Goal: Communication & Community: Participate in discussion

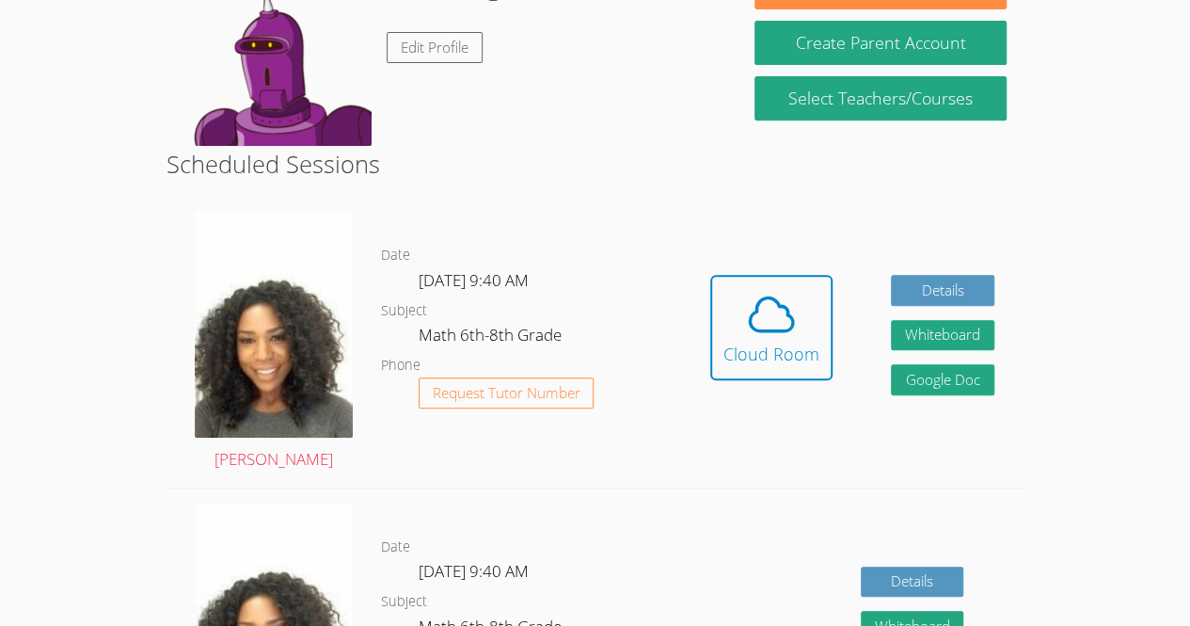
scroll to position [348, 0]
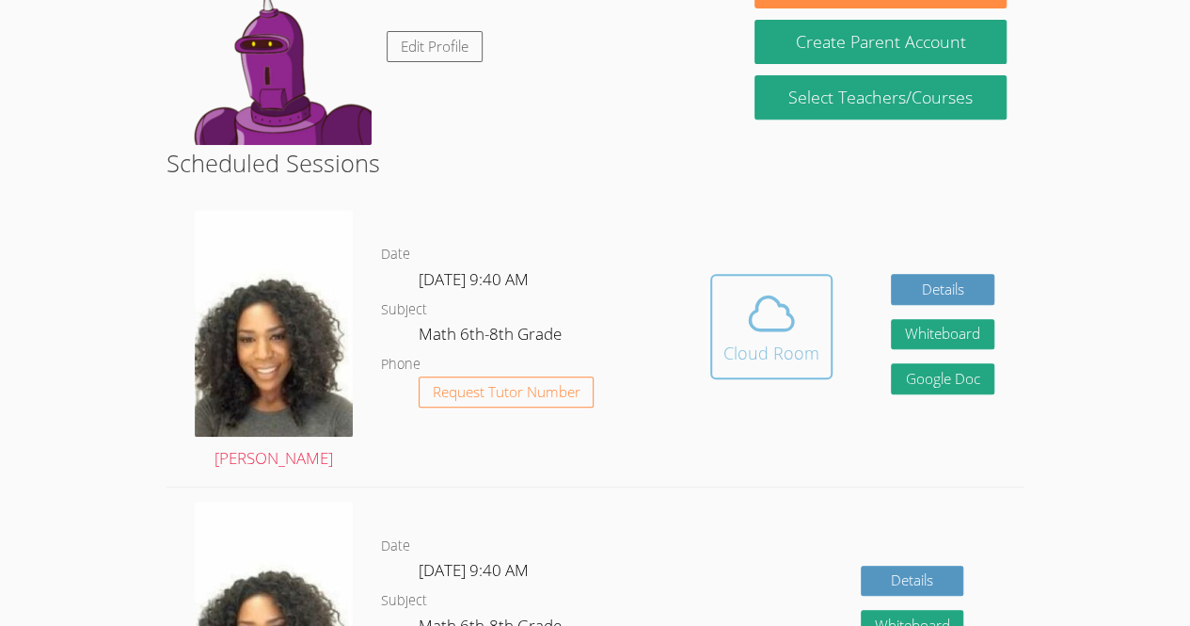
click at [775, 340] on div "Cloud Room" at bounding box center [771, 353] width 96 height 26
click at [775, 322] on icon at bounding box center [771, 313] width 53 height 53
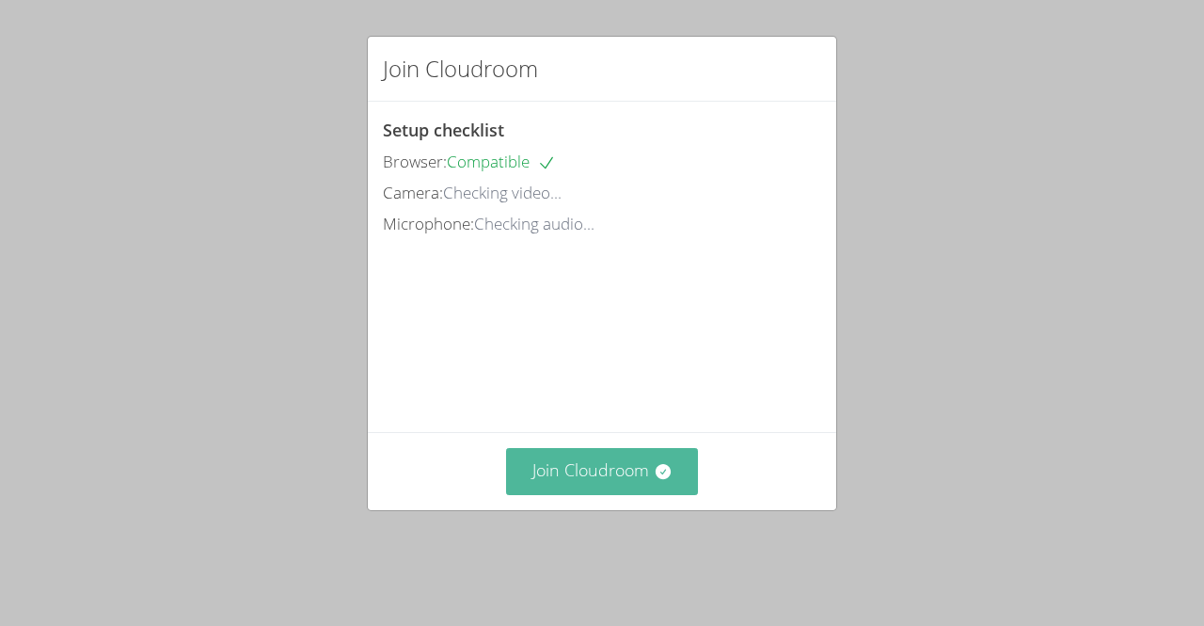
click at [644, 488] on button "Join Cloudroom" at bounding box center [602, 471] width 193 height 46
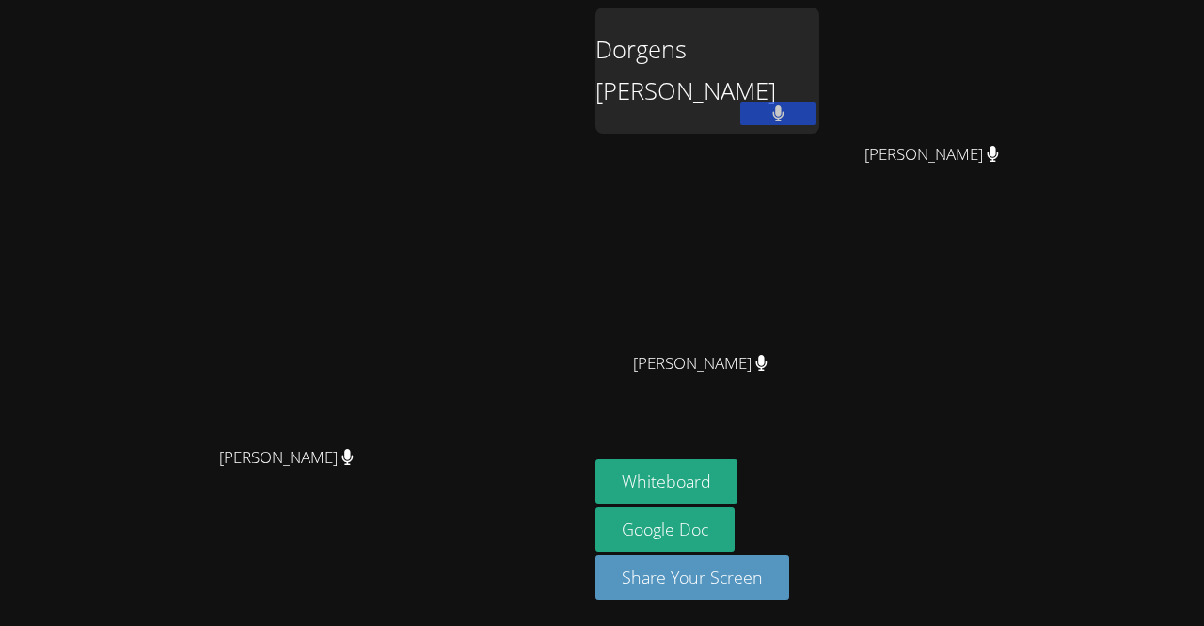
click at [784, 115] on icon at bounding box center [777, 113] width 11 height 16
click at [496, 58] on div "Michelle Dupin Michelle Dupin" at bounding box center [294, 313] width 573 height 611
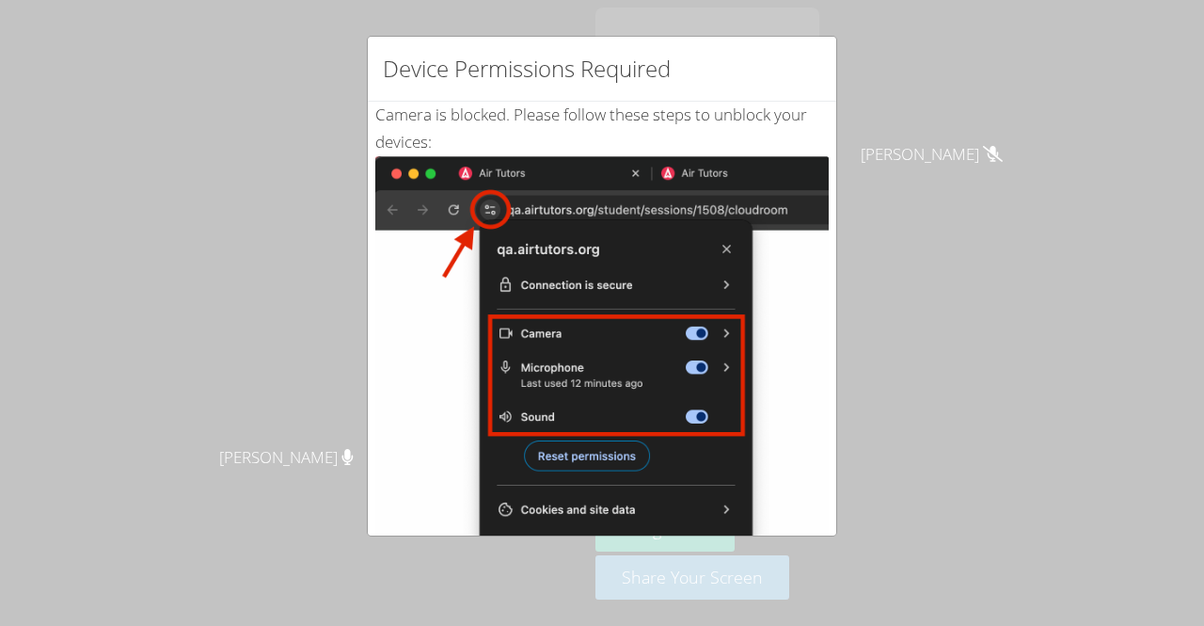
click at [978, 204] on div "Device Permissions Required Camera is blocked . Please follow these steps to un…" at bounding box center [602, 313] width 1204 height 626
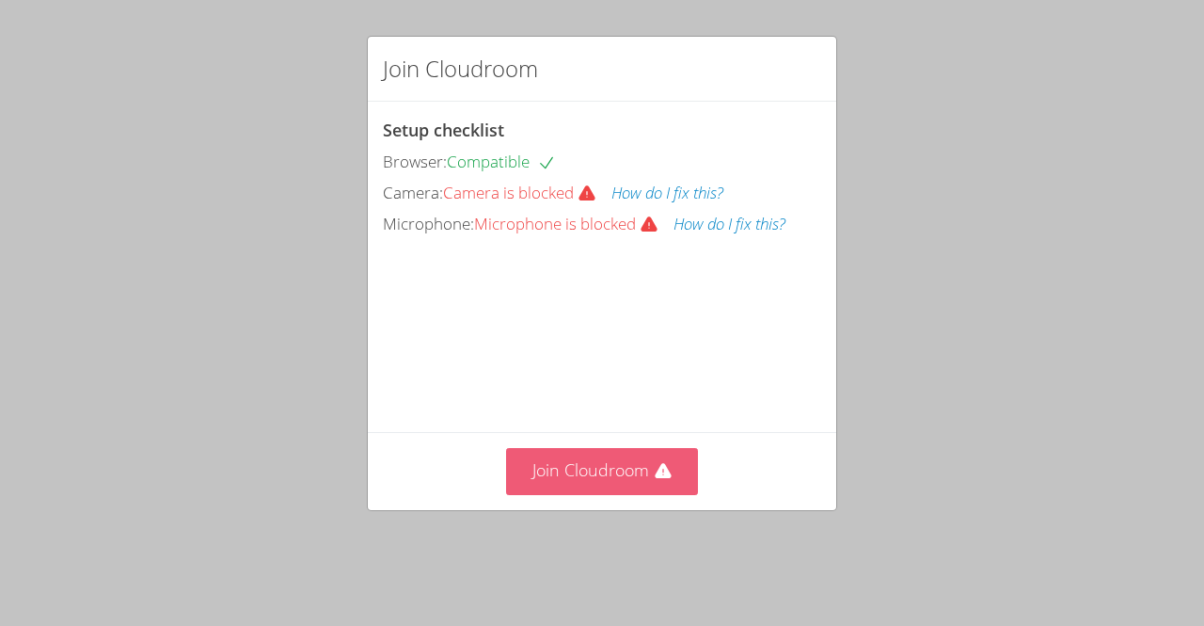
click at [608, 480] on button "Join Cloudroom" at bounding box center [602, 471] width 193 height 46
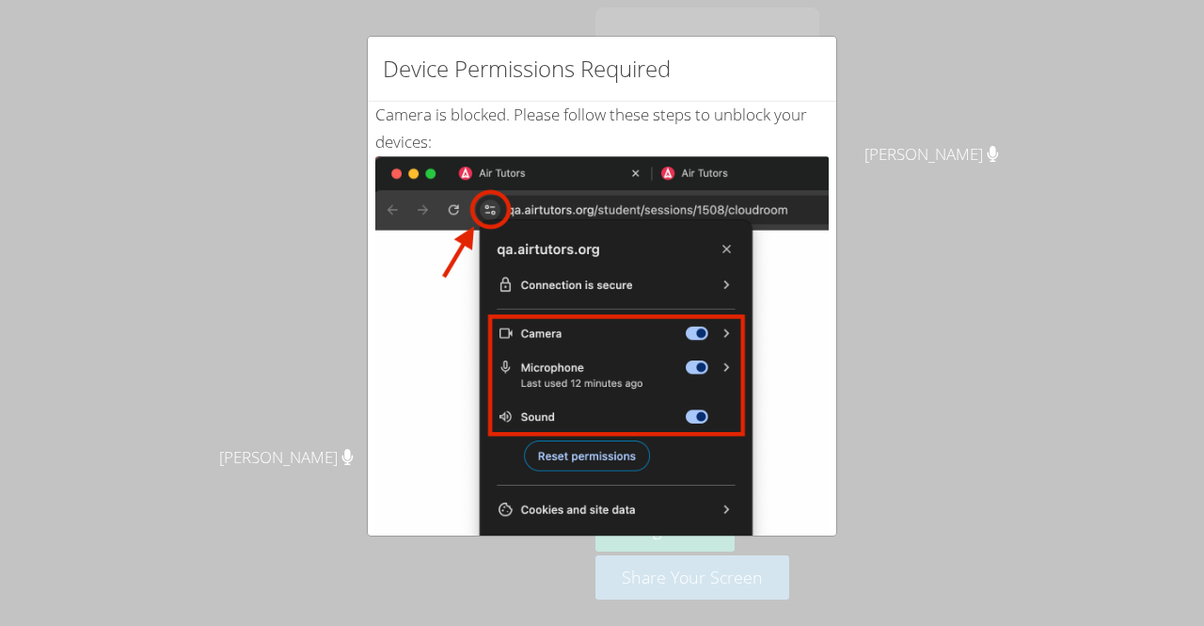
click at [487, 229] on img at bounding box center [601, 368] width 453 height 425
click at [482, 209] on img at bounding box center [601, 368] width 453 height 425
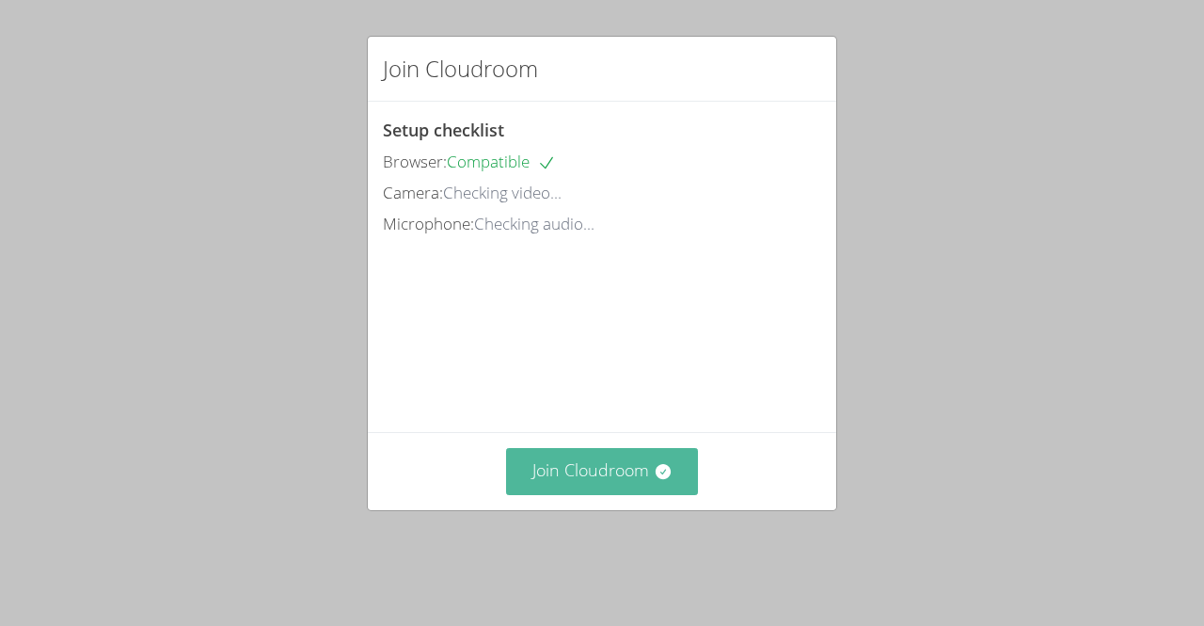
click at [619, 494] on button "Join Cloudroom" at bounding box center [602, 471] width 193 height 46
click at [610, 494] on button "Join Cloudroom" at bounding box center [602, 471] width 193 height 46
click at [604, 494] on button "Join Cloudroom" at bounding box center [602, 471] width 193 height 46
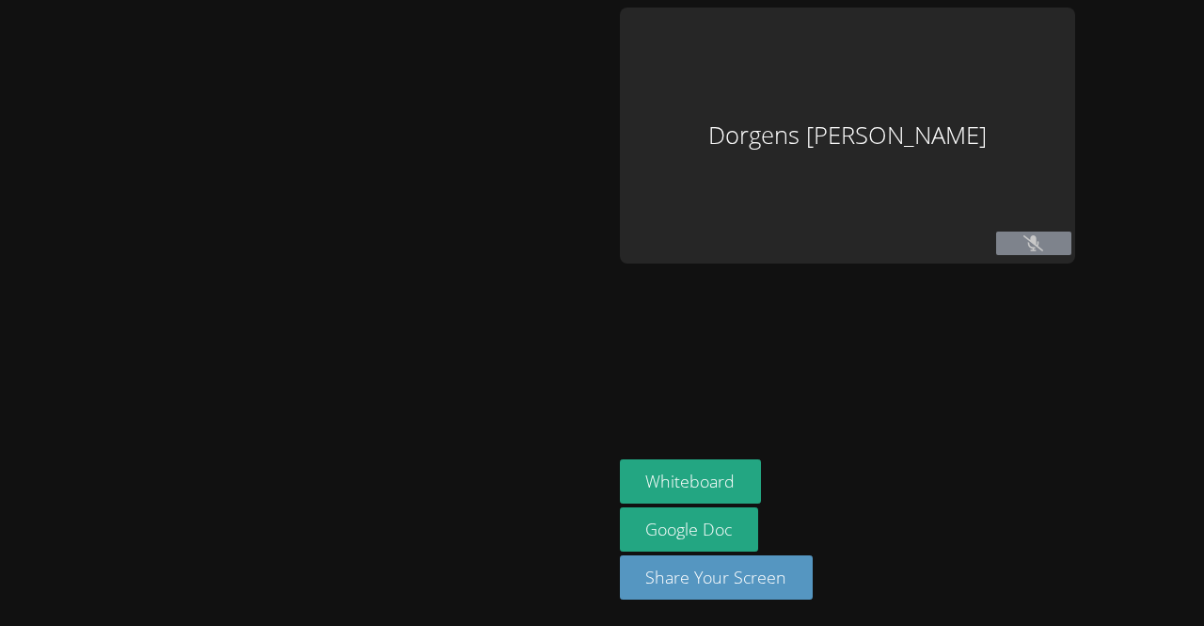
click at [1072, 246] on button at bounding box center [1033, 243] width 75 height 24
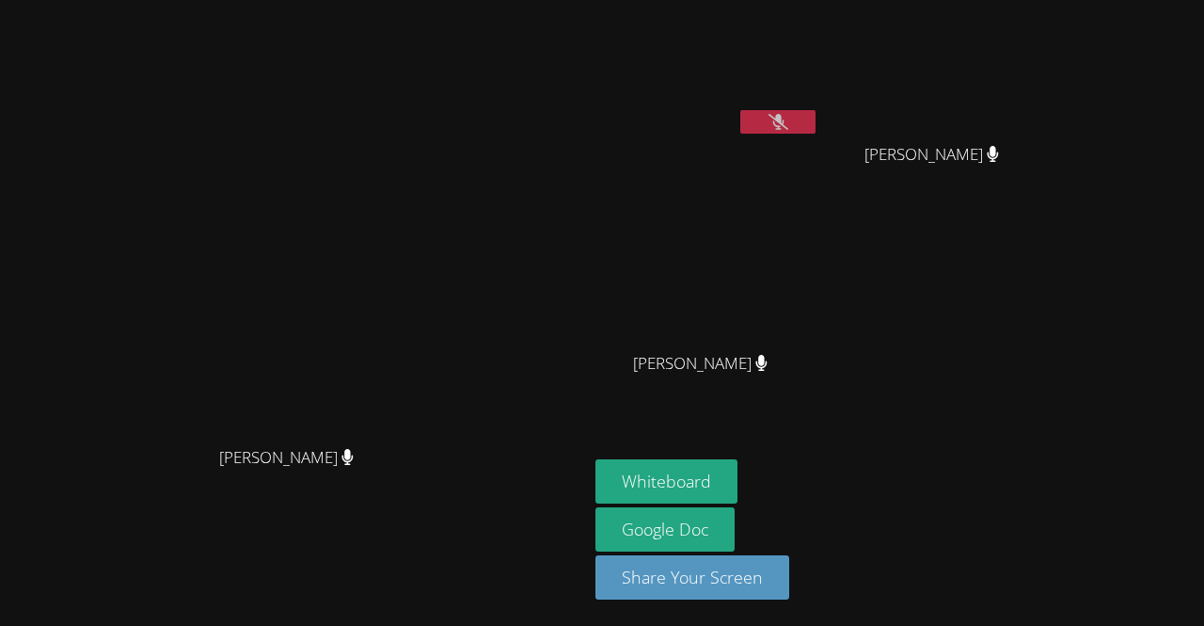
click at [788, 122] on icon at bounding box center [779, 122] width 20 height 16
click at [819, 183] on div "Dorgens Prospere" at bounding box center [708, 108] width 224 height 201
click at [738, 470] on button "Whiteboard" at bounding box center [667, 481] width 142 height 44
click at [738, 472] on button "Whiteboard" at bounding box center [667, 481] width 142 height 44
click at [738, 482] on button "Whiteboard" at bounding box center [667, 481] width 142 height 44
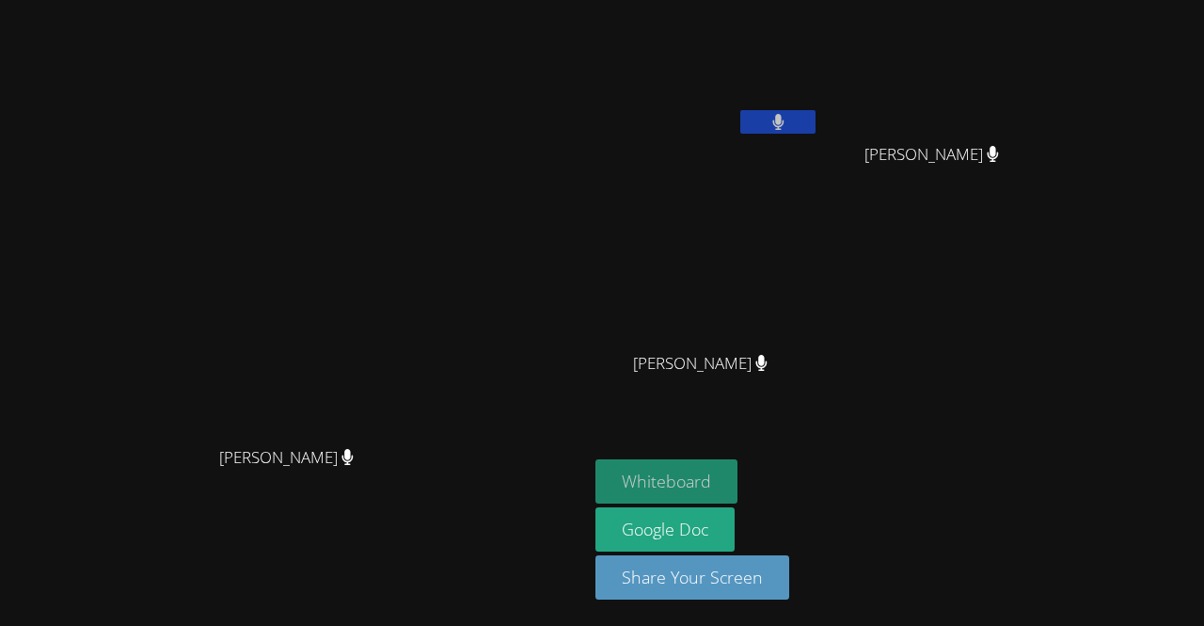
click at [738, 476] on button "Whiteboard" at bounding box center [667, 481] width 142 height 44
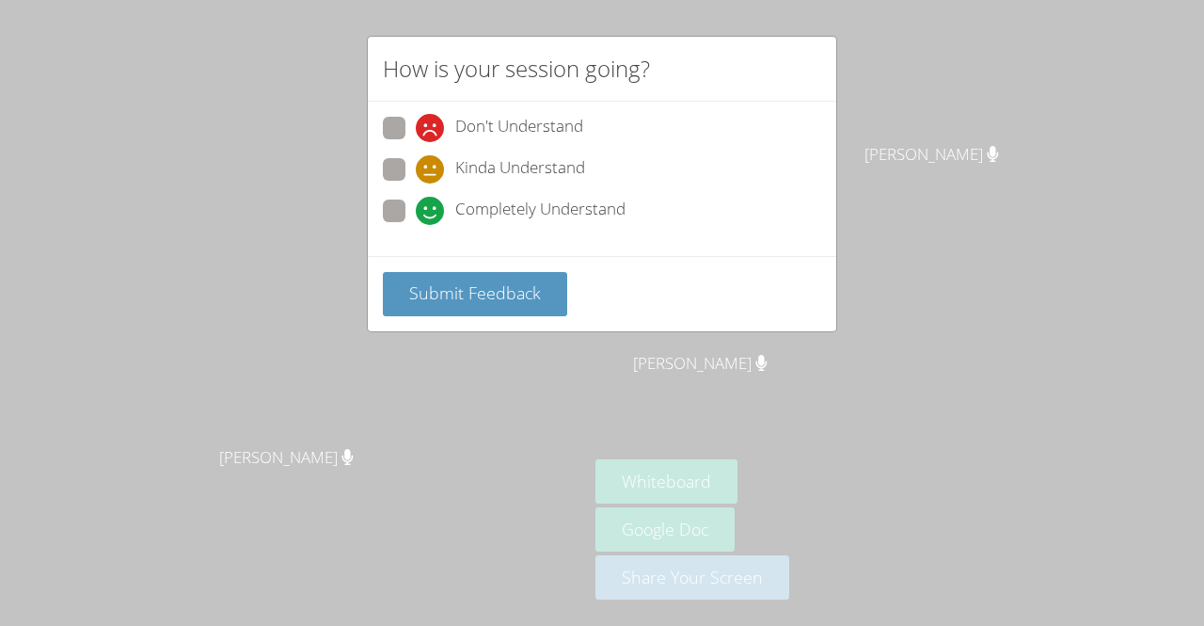
click at [416, 183] on span at bounding box center [416, 183] width 0 height 0
click at [416, 174] on input "Kinda Understand" at bounding box center [424, 166] width 16 height 16
radio input "true"
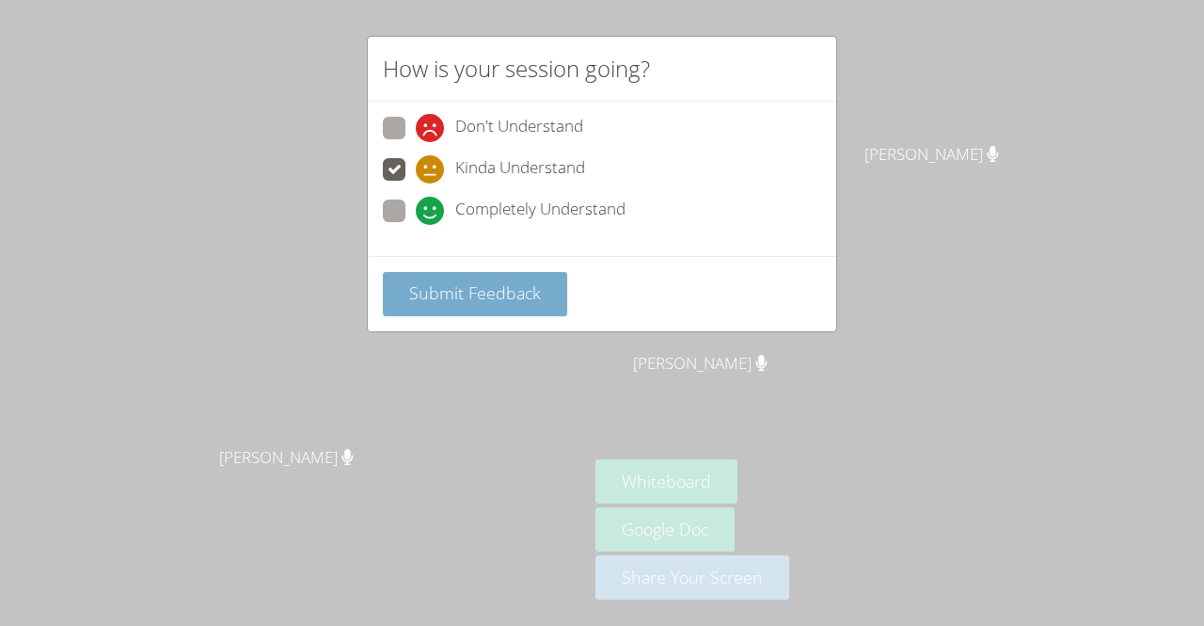
click at [467, 296] on span "Submit Feedback" at bounding box center [475, 292] width 132 height 23
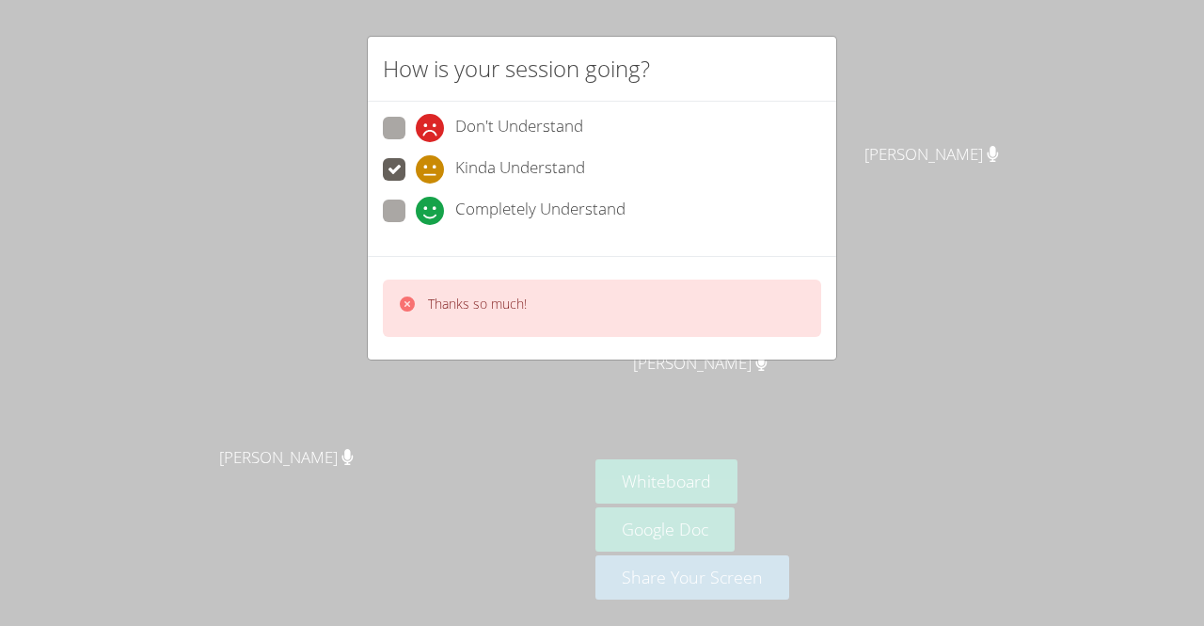
click at [408, 310] on icon at bounding box center [407, 303] width 19 height 19
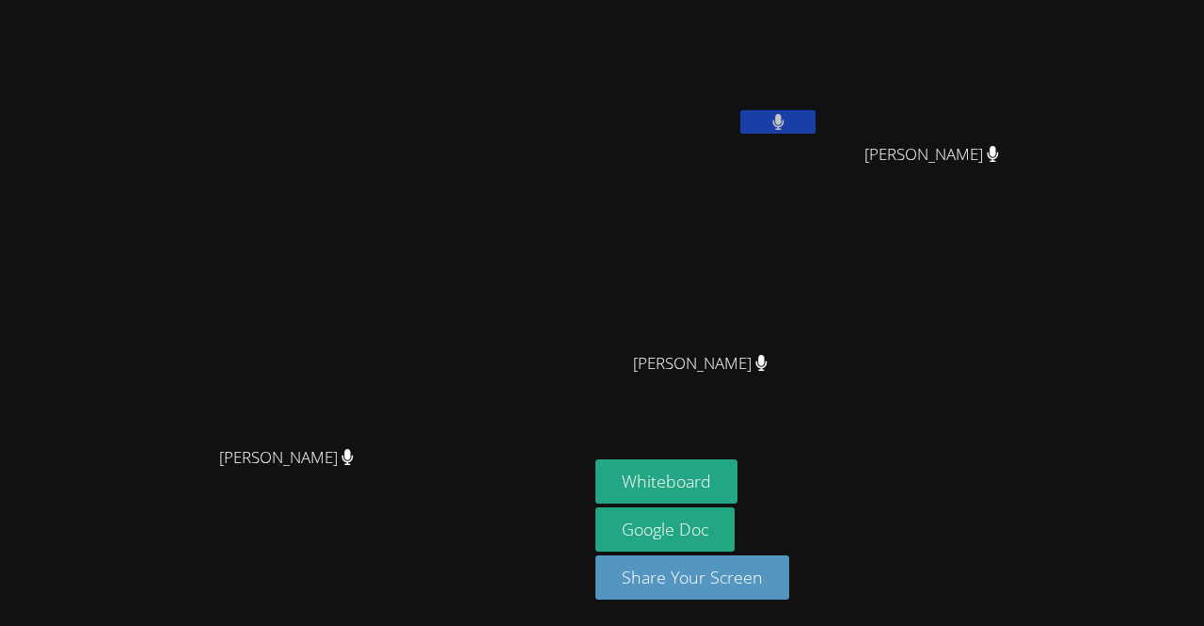
click at [403, 307] on video at bounding box center [294, 275] width 282 height 323
